Goal: Information Seeking & Learning: Learn about a topic

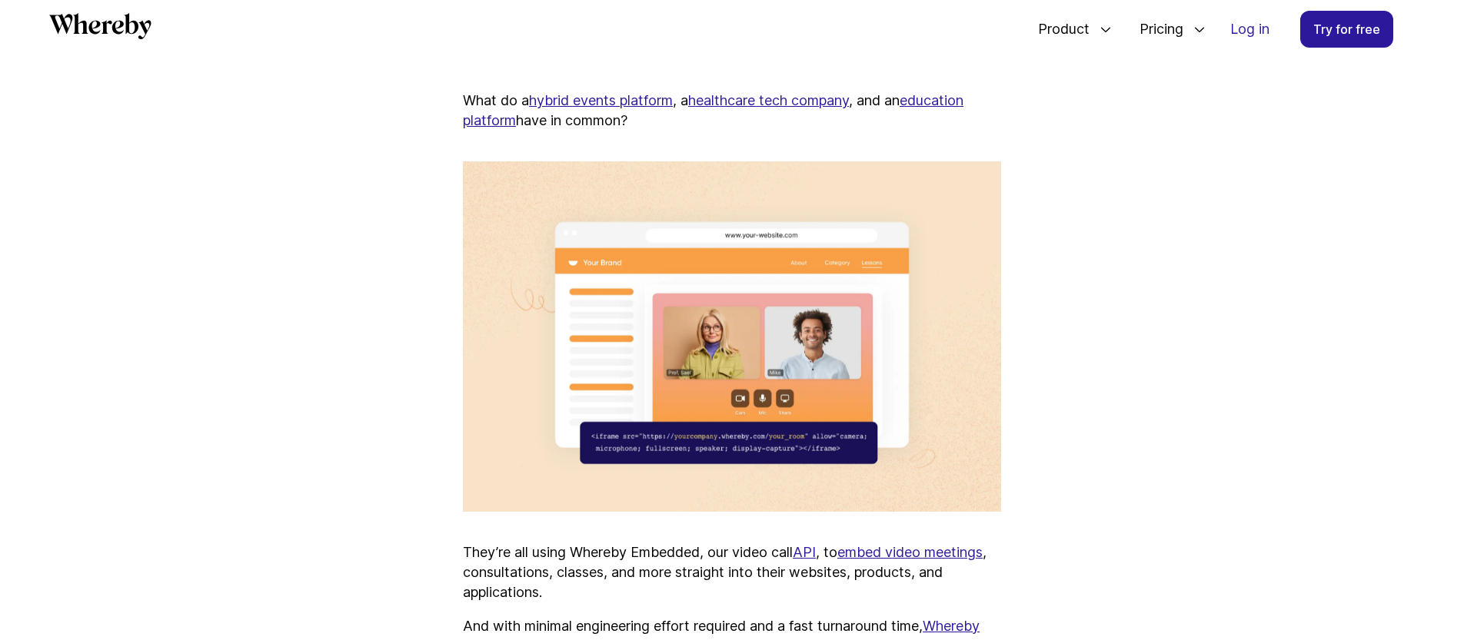
scroll to position [731, 0]
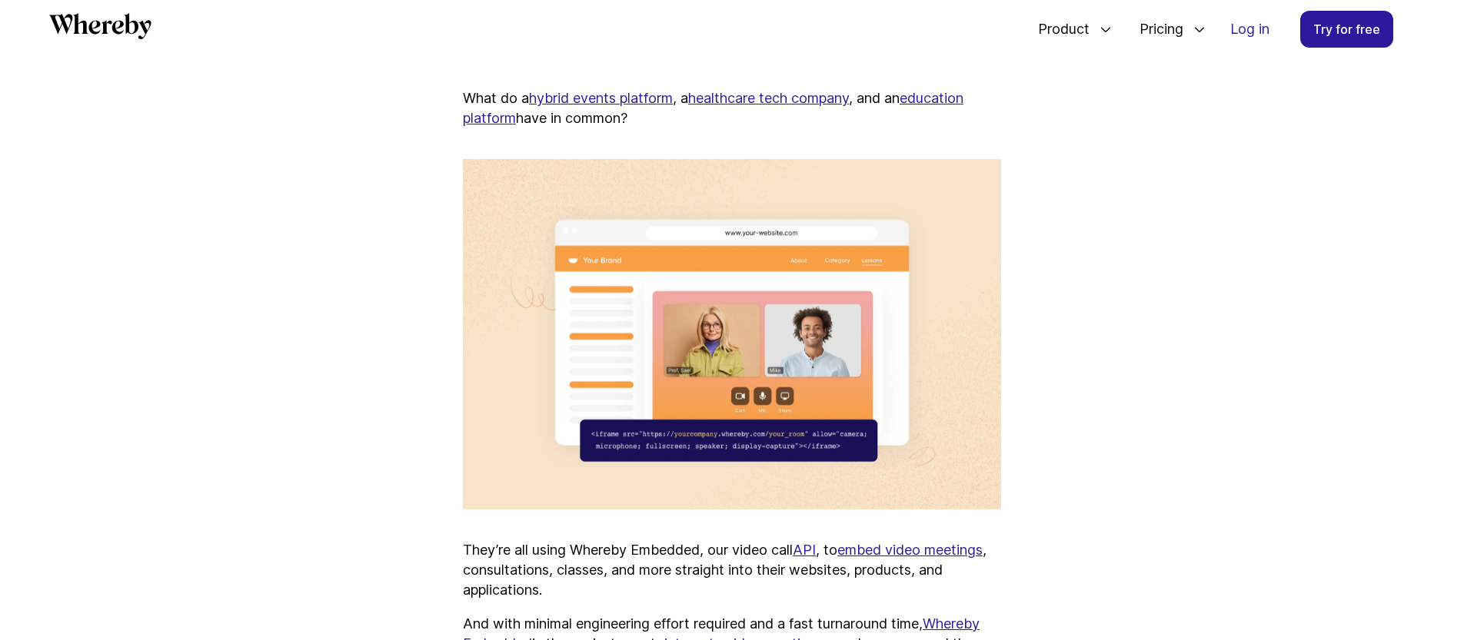
click at [773, 91] on u "healthcare tech company" at bounding box center [768, 98] width 161 height 16
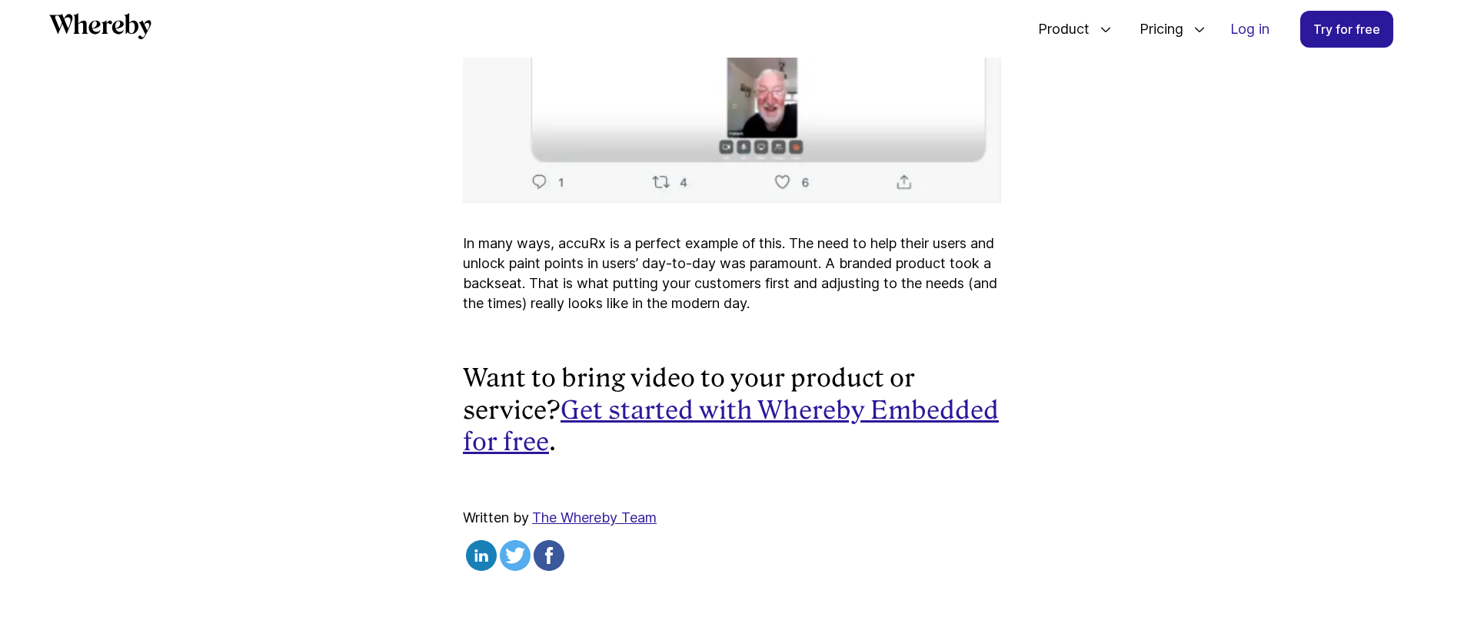
scroll to position [3602, 0]
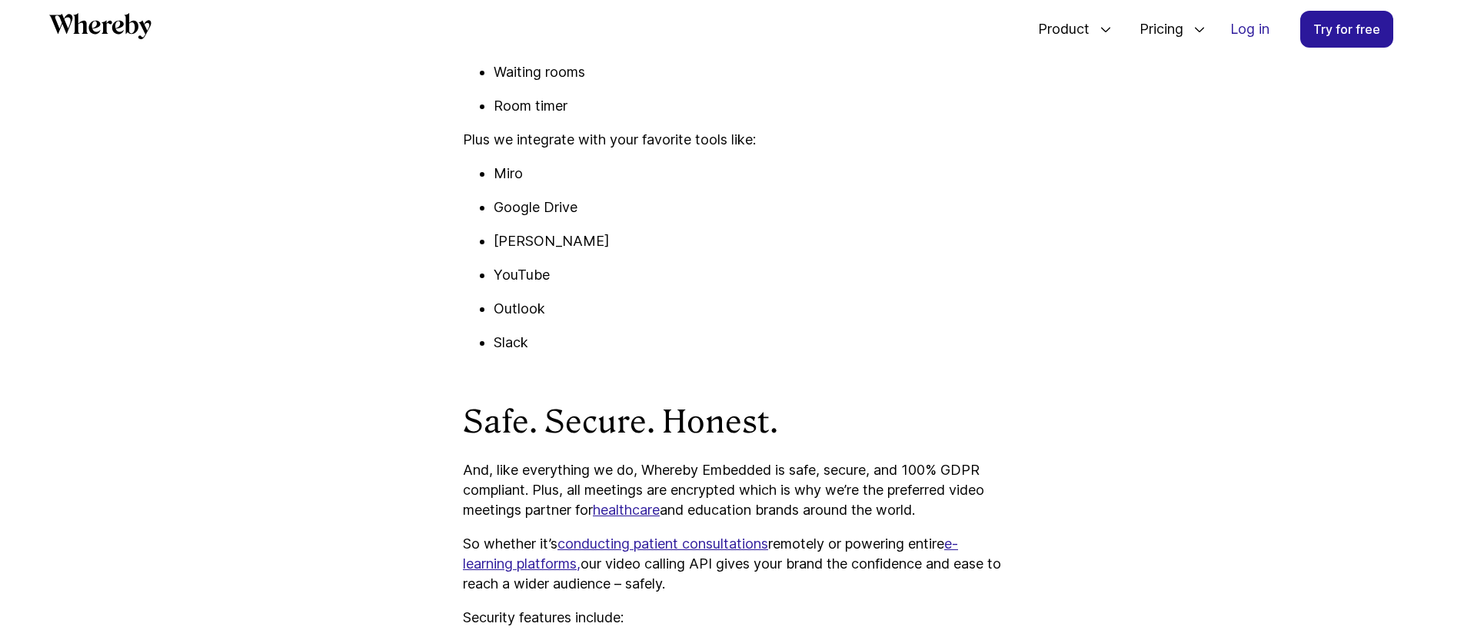
scroll to position [1831, 0]
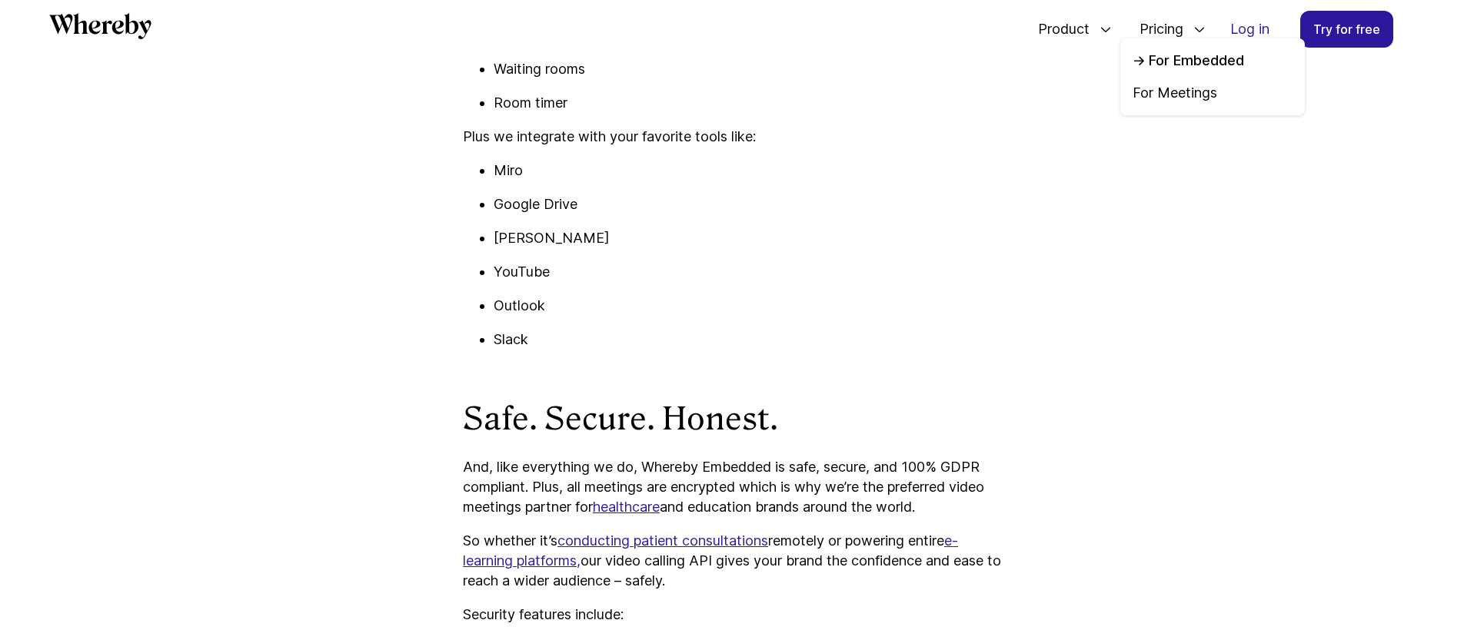
click at [1158, 63] on link "For Embedded" at bounding box center [1213, 61] width 160 height 20
